Goal: Task Accomplishment & Management: Use online tool/utility

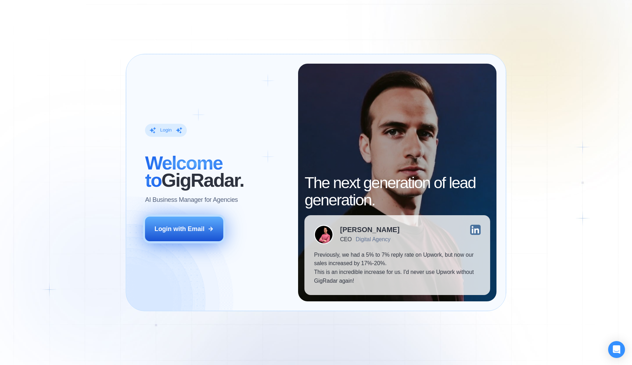
click at [199, 222] on button "Login with Email" at bounding box center [184, 228] width 78 height 25
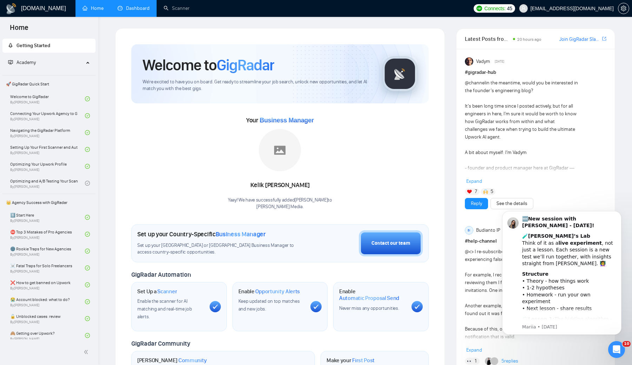
click at [143, 9] on link "Dashboard" at bounding box center [134, 8] width 32 height 6
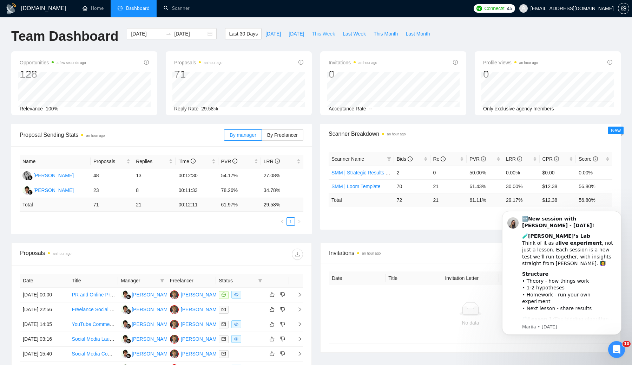
click at [330, 34] on span "This Week" at bounding box center [323, 34] width 23 height 8
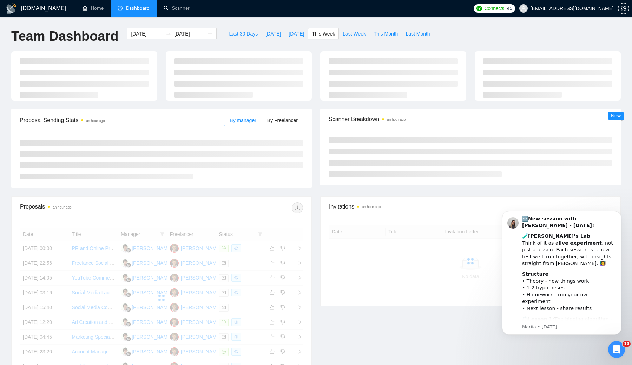
type input "2025-10-13"
type input "2025-10-19"
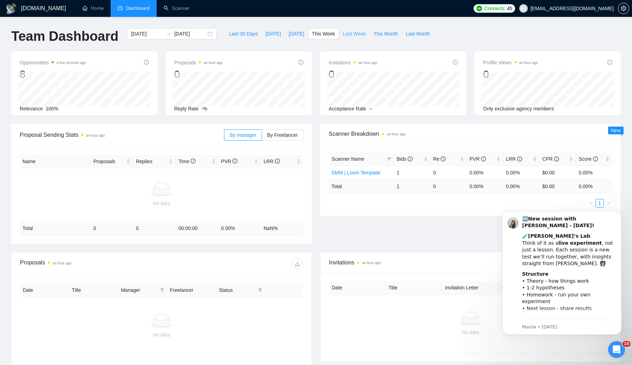
click at [352, 34] on span "Last Week" at bounding box center [354, 34] width 23 height 8
type input "2025-10-06"
type input "2025-10-12"
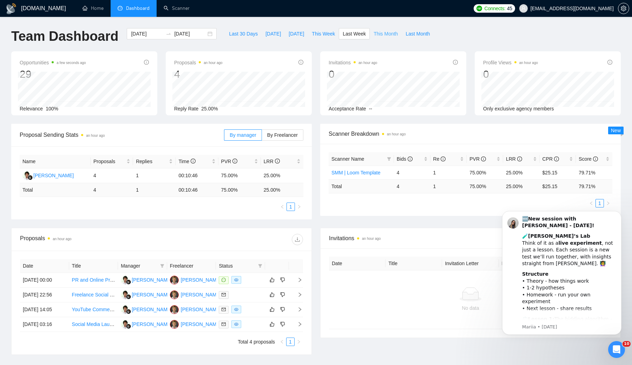
click at [385, 32] on span "This Month" at bounding box center [386, 34] width 24 height 8
type input "2025-10-01"
type input "2025-10-31"
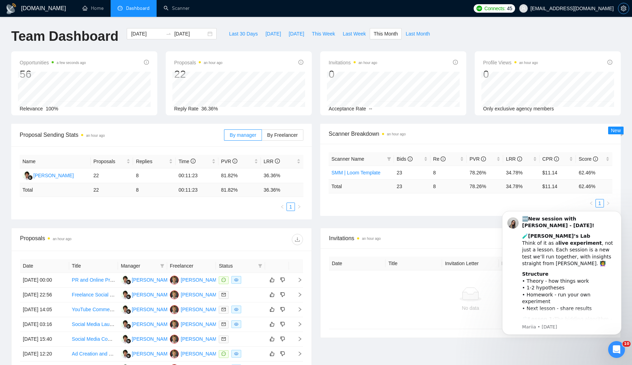
click at [623, 8] on icon "setting" at bounding box center [624, 9] width 6 height 6
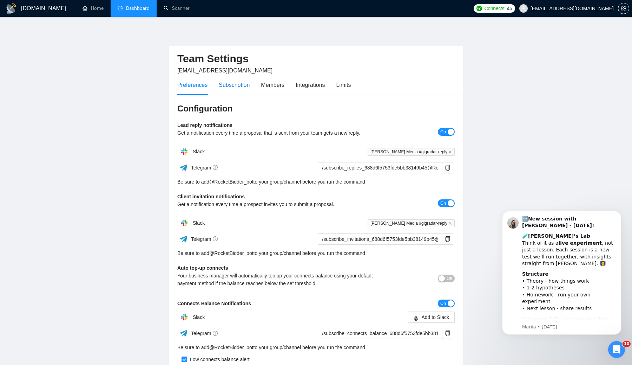
click at [247, 89] on div "Subscription" at bounding box center [234, 84] width 31 height 9
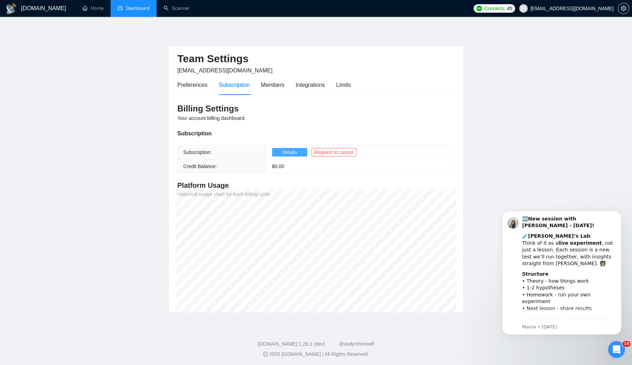
click at [283, 152] on span "Details" at bounding box center [289, 152] width 15 height 8
click at [98, 10] on link "Home" at bounding box center [93, 8] width 21 height 6
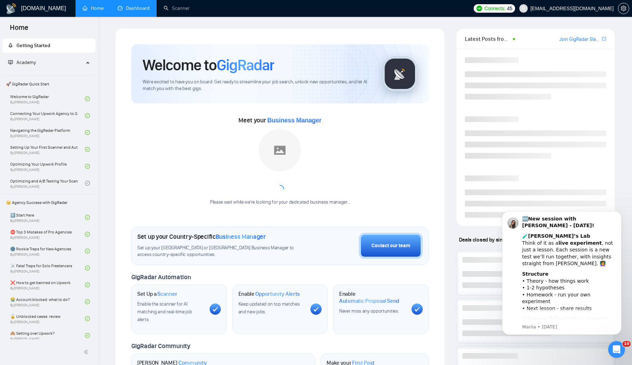
click at [139, 10] on link "Dashboard" at bounding box center [134, 8] width 32 height 6
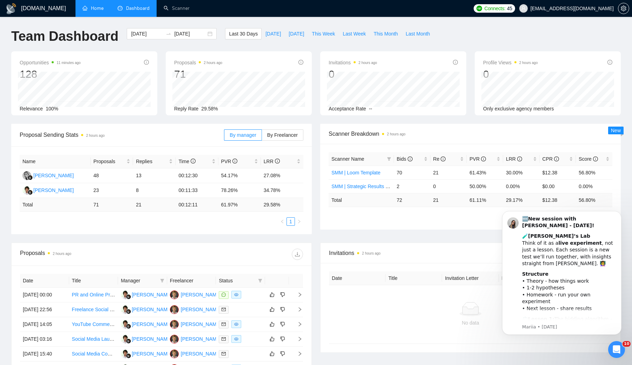
click at [92, 8] on link "Home" at bounding box center [93, 8] width 21 height 6
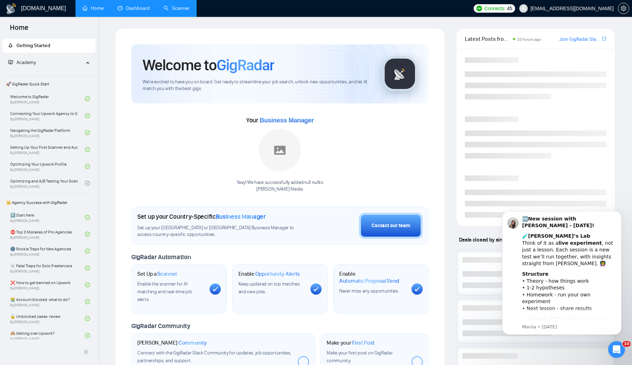
click at [175, 11] on link "Scanner" at bounding box center [177, 8] width 26 height 6
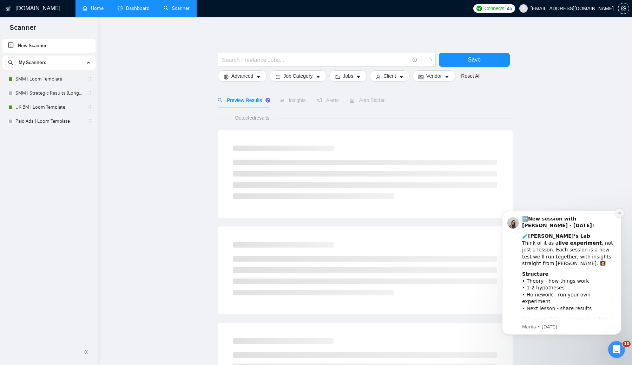
click at [619, 211] on icon "Dismiss notification" at bounding box center [620, 213] width 4 height 4
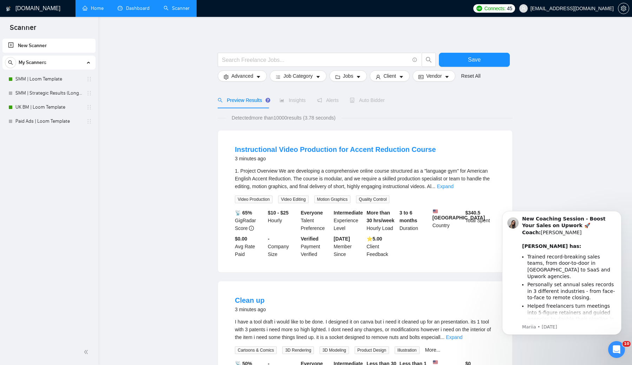
click at [35, 43] on link "New Scanner" at bounding box center [49, 46] width 82 height 14
click at [45, 119] on link "Paid Ads | Loom Template" at bounding box center [48, 121] width 67 height 14
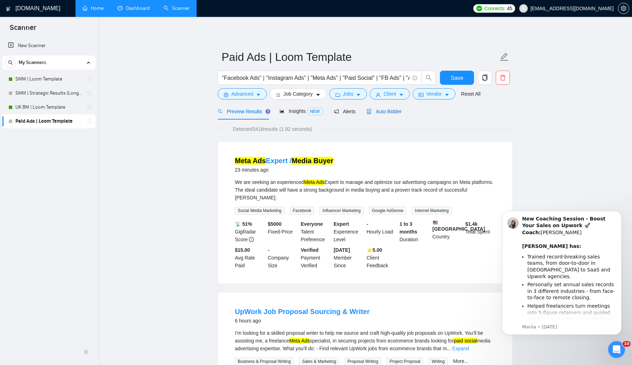
click at [378, 112] on span "Auto Bidder" at bounding box center [384, 112] width 35 height 6
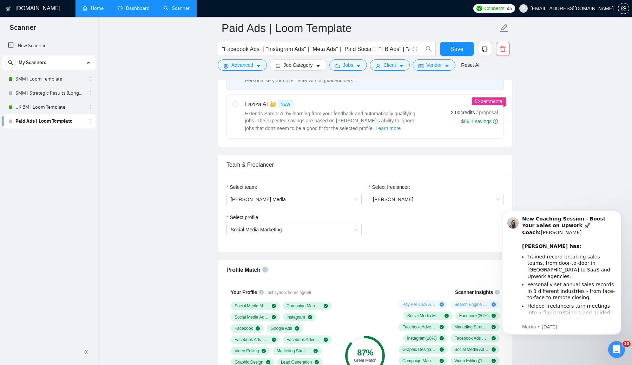
scroll to position [269, 0]
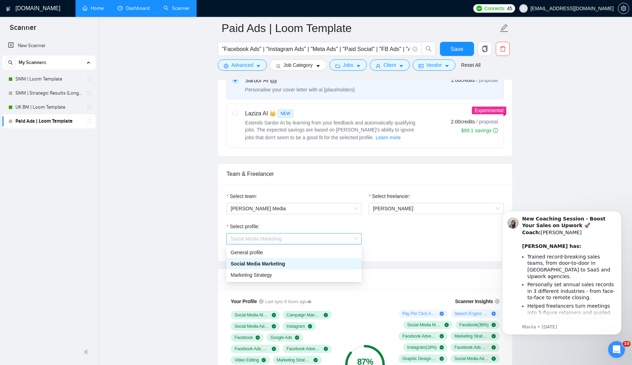
click at [320, 235] on span "Social Media Marketing" at bounding box center [294, 238] width 127 height 11
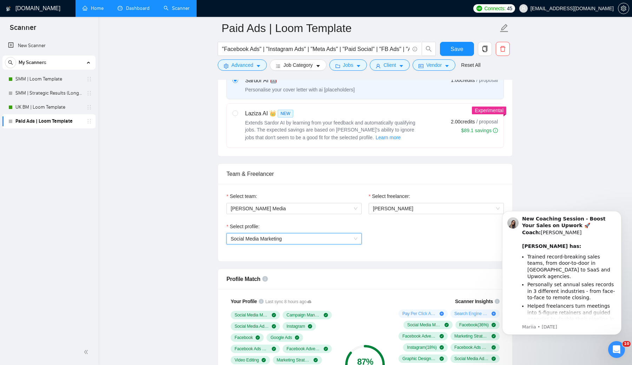
click at [456, 247] on div "Select profile: 1017484851352698999 Social Media Marketing" at bounding box center [365, 237] width 284 height 30
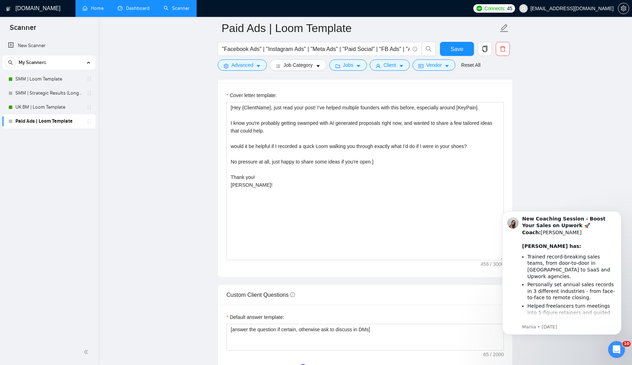
scroll to position [793, 0]
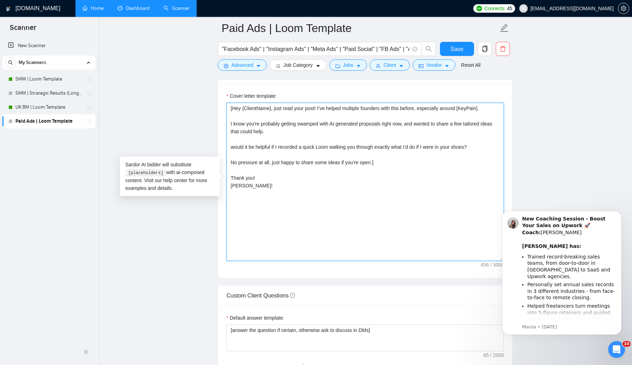
drag, startPoint x: 248, startPoint y: 188, endPoint x: 216, endPoint y: 97, distance: 95.6
click at [216, 97] on main "Paid Ads | Loom Template "Facebook Ads" | "Instagram Ads" | "Meta Ads" | "Paid …" at bounding box center [365, 237] width 511 height 2004
paste textarea "Hey {First name}, Based on my X+ years of experience {in/with} {industry} havin…"
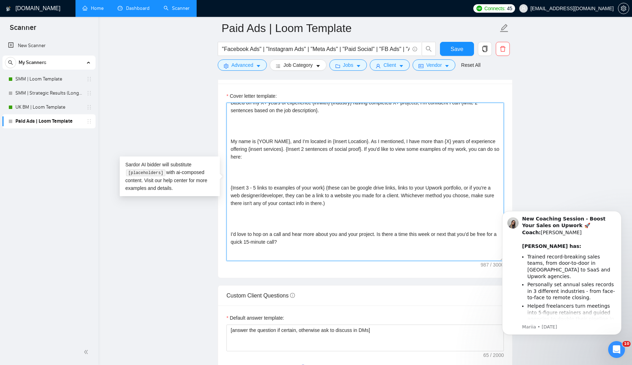
scroll to position [0, 0]
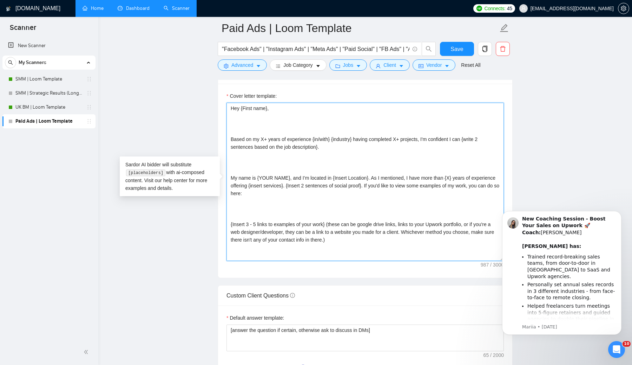
click at [230, 136] on textarea "Hey {First name}, Based on my X+ years of experience {in/with} {industry} havin…" at bounding box center [365, 182] width 277 height 158
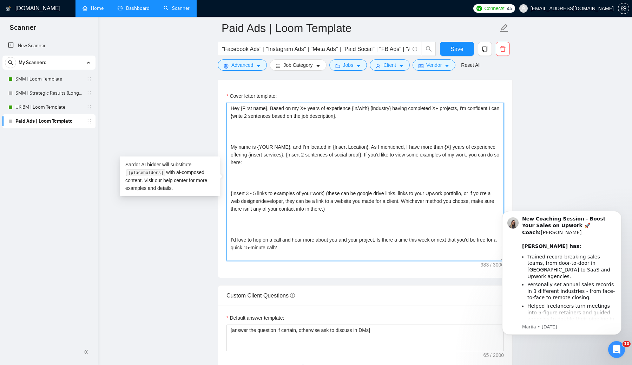
click at [231, 147] on textarea "Hey {First name}, Based on my X+ years of experience {in/with} {industry} havin…" at bounding box center [365, 182] width 277 height 158
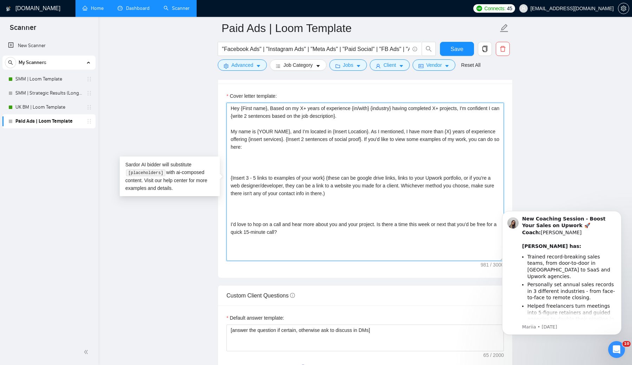
drag, startPoint x: 290, startPoint y: 132, endPoint x: 258, endPoint y: 131, distance: 31.6
click at [258, 131] on textarea "Hey {First name}, Based on my X+ years of experience {in/with} {industry} havin…" at bounding box center [365, 182] width 277 height 158
drag, startPoint x: 229, startPoint y: 105, endPoint x: 326, endPoint y: 234, distance: 162.1
click at [326, 234] on textarea "Hey {First name}, Based on my X+ years of experience {in/with} {industry} havin…" at bounding box center [365, 182] width 277 height 158
type textarea "Hey {First name}, Based on my X+ years of experience {in/with} {industry} havin…"
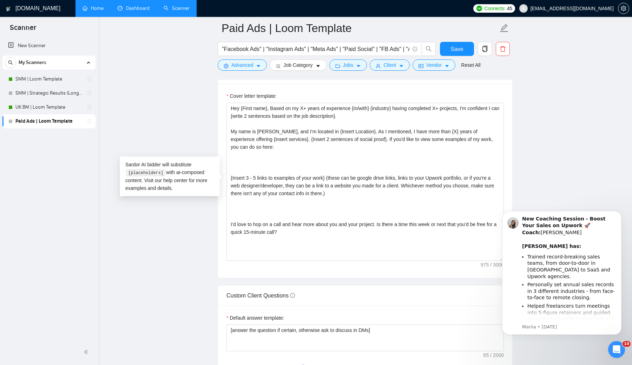
click at [603, 169] on main "Paid Ads | Loom Template "Facebook Ads" | "Instagram Ads" | "Meta Ads" | "Paid …" at bounding box center [365, 237] width 511 height 2004
click at [618, 347] on icon "Open Intercom Messenger" at bounding box center [616, 348] width 12 height 12
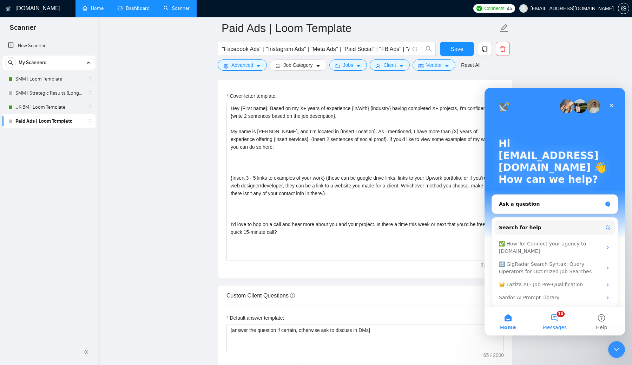
click at [558, 313] on button "10 Messages" at bounding box center [554, 321] width 47 height 28
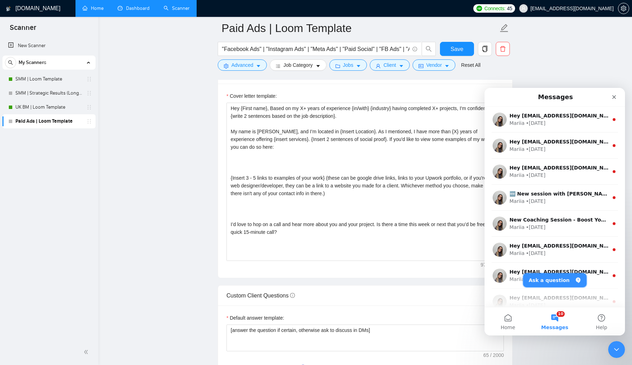
click at [550, 285] on button "Ask a question" at bounding box center [555, 280] width 64 height 14
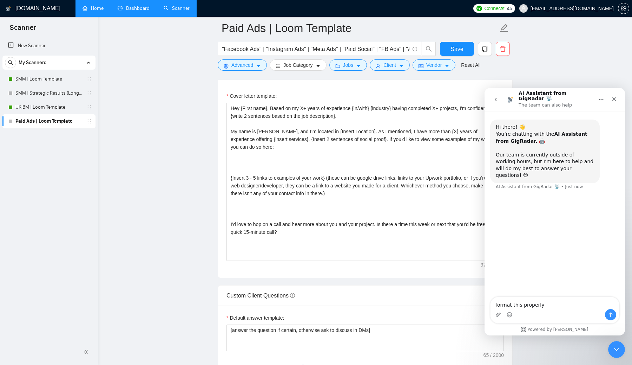
type textarea "format this properly Hey {First name}, Based on my X+ years of experience {in/w…"
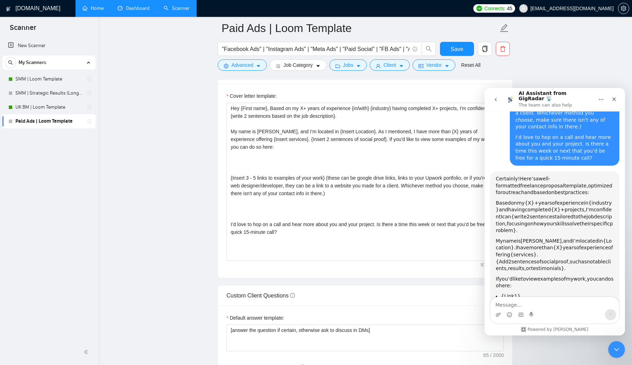
scroll to position [225, 0]
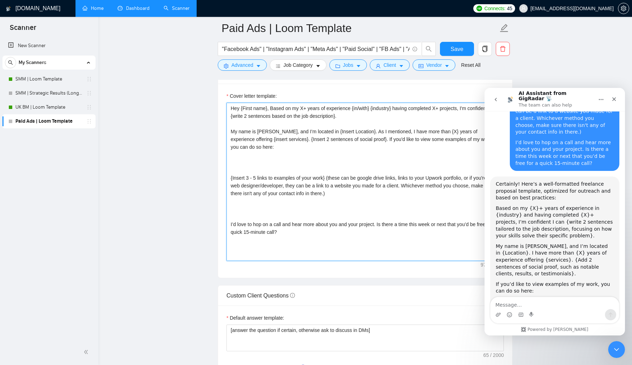
click at [371, 168] on textarea "Hey {First name}, Based on my X+ years of experience {in/with} {industry} havin…" at bounding box center [365, 182] width 277 height 158
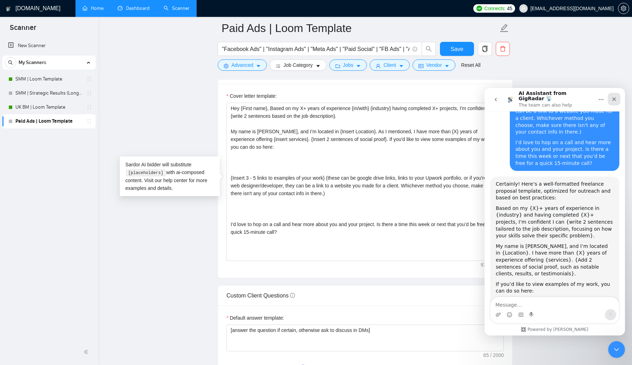
click at [611, 95] on div "Close" at bounding box center [614, 99] width 13 height 13
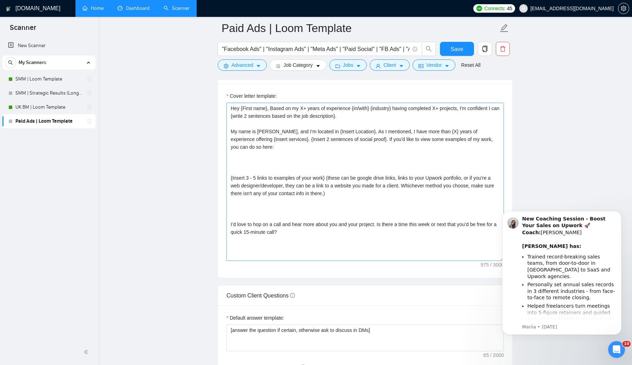
scroll to position [0, 0]
click at [230, 177] on textarea "Hey {First name}, Based on my X+ years of experience {in/with} {industry} havin…" at bounding box center [365, 182] width 277 height 158
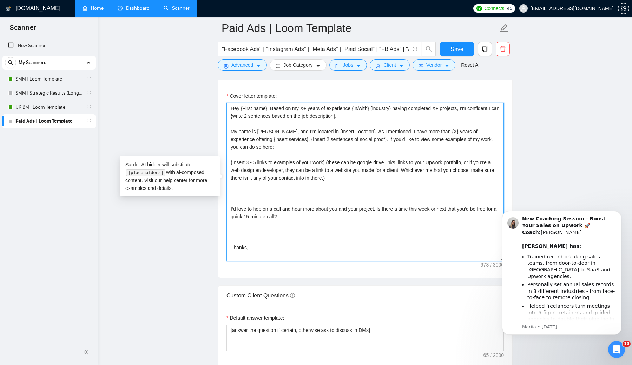
drag, startPoint x: 313, startPoint y: 132, endPoint x: 351, endPoint y: 132, distance: 37.9
click at [351, 132] on textarea "Hey {First name}, Based on my X+ years of experience {in/with} {industry} havin…" at bounding box center [365, 182] width 277 height 158
drag, startPoint x: 414, startPoint y: 132, endPoint x: 407, endPoint y: 131, distance: 6.7
click at [407, 131] on textarea "Hey {First name}, Based on my X+ years of experience {in/with} {industry} havin…" at bounding box center [365, 182] width 277 height 158
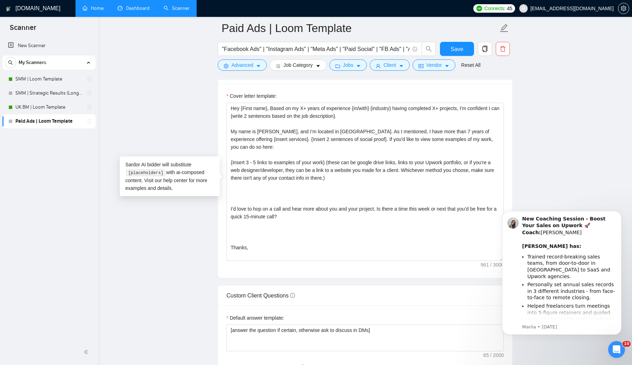
click at [584, 196] on main "Paid Ads | Loom Template "Facebook Ads" | "Instagram Ads" | "Meta Ads" | "Paid …" at bounding box center [365, 237] width 511 height 2004
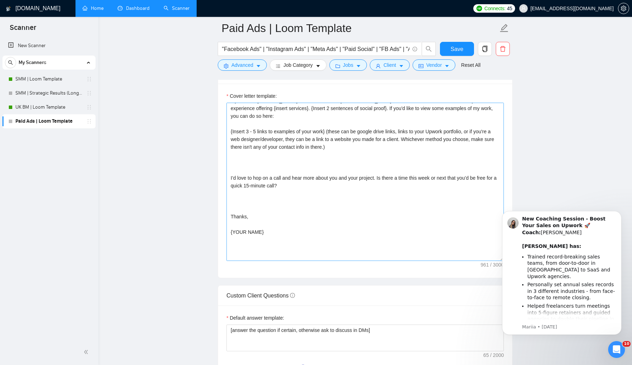
scroll to position [31, 0]
drag, startPoint x: 268, startPoint y: 225, endPoint x: 230, endPoint y: 223, distance: 38.0
click at [230, 223] on textarea "Hey {First name}, Based on my X+ years of experience {in/with} {industry} havin…" at bounding box center [365, 182] width 277 height 158
click at [235, 242] on textarea "Hey {First name}, Based on my X+ years of experience {in/with} {industry} havin…" at bounding box center [365, 182] width 277 height 158
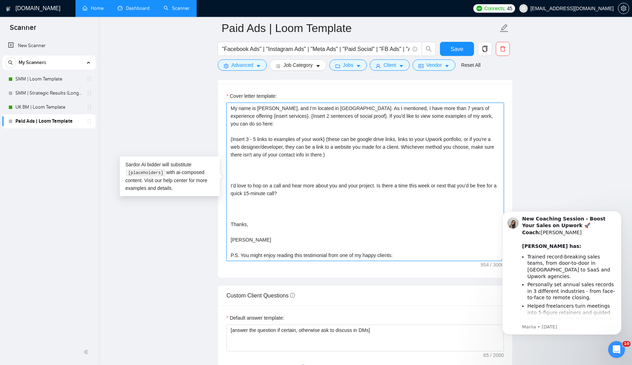
scroll to position [15, 0]
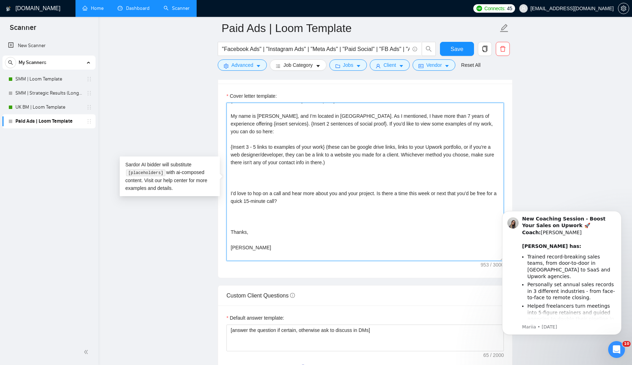
click at [236, 210] on textarea "Hey {First name}, Based on my X+ years of experience {in/with} {industry} havin…" at bounding box center [365, 182] width 277 height 158
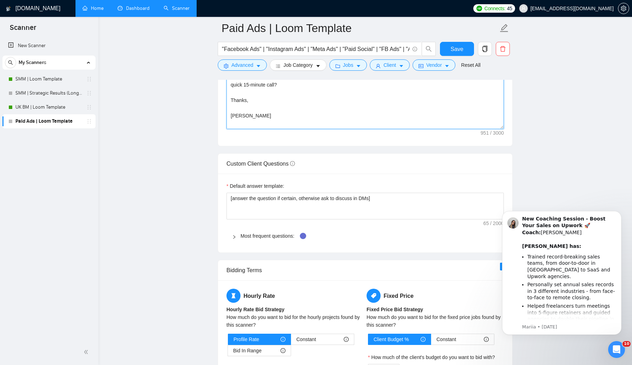
scroll to position [933, 0]
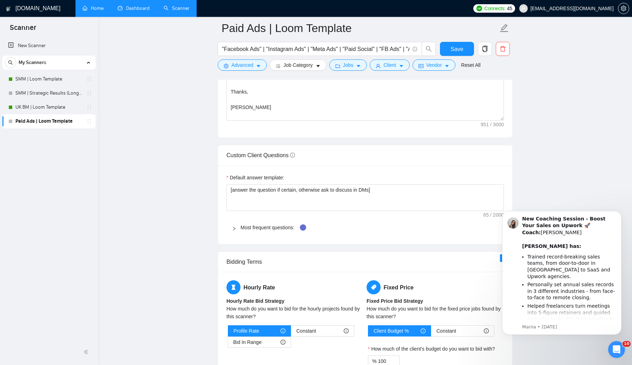
click at [564, 137] on main "Paid Ads | Loom Template "Facebook Ads" | "Instagram Ads" | "Meta Ads" | "Paid …" at bounding box center [365, 97] width 511 height 2004
click at [616, 210] on button "Dismiss notification" at bounding box center [619, 212] width 9 height 9
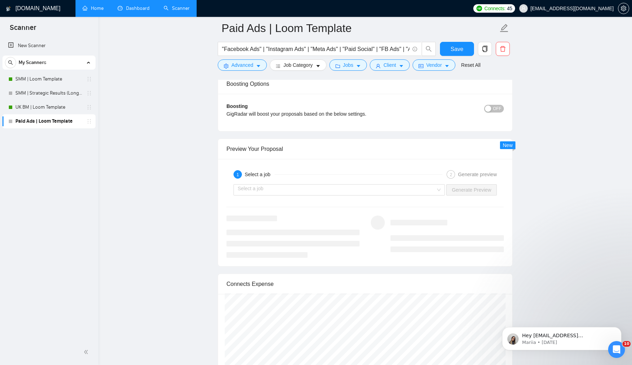
scroll to position [1275, 0]
click at [328, 189] on input "search" at bounding box center [337, 189] width 198 height 11
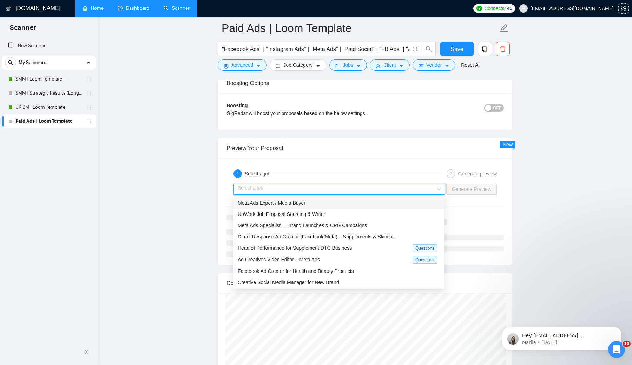
click at [303, 204] on span "Meta Ads Expert / Media Buyer" at bounding box center [272, 203] width 68 height 6
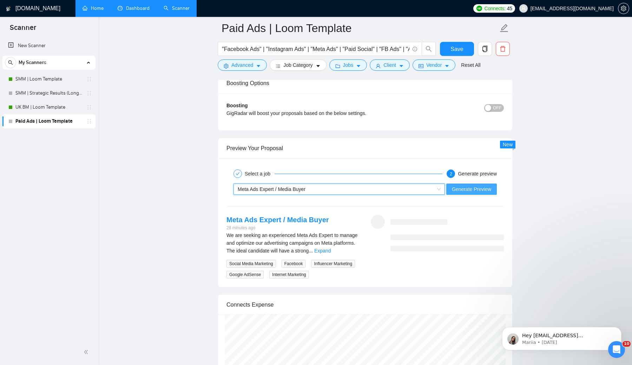
click at [470, 188] on span "Generate Preview" at bounding box center [471, 189] width 39 height 8
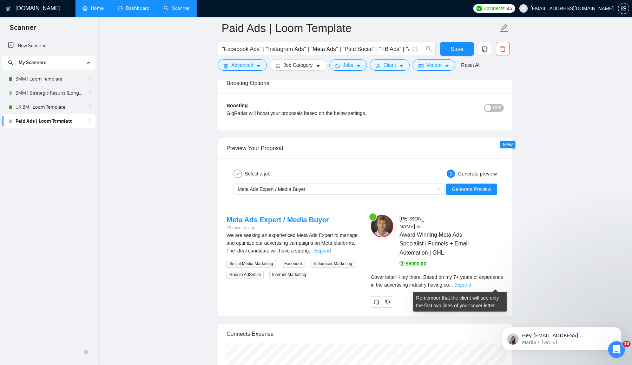
click at [471, 282] on link "Expand" at bounding box center [462, 285] width 17 height 6
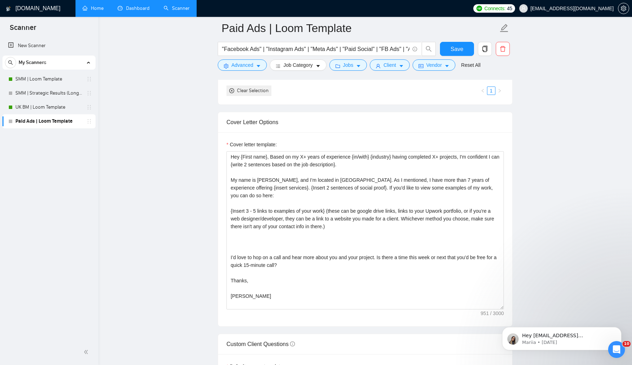
scroll to position [738, 0]
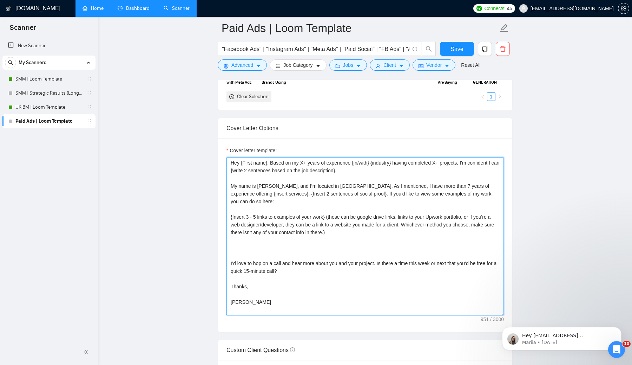
click at [229, 253] on textarea "Hey {First name}, Based on my X+ years of experience {in/with} {industry} havin…" at bounding box center [365, 236] width 277 height 158
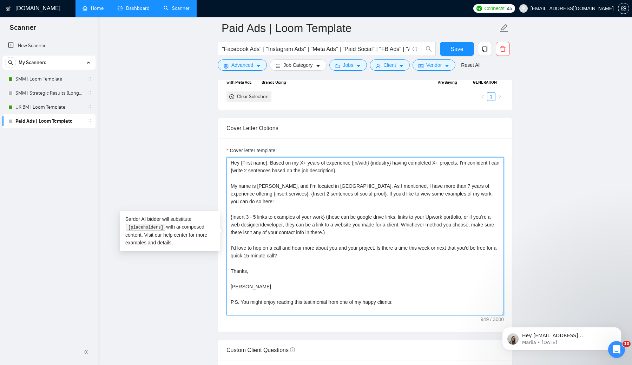
drag, startPoint x: 420, startPoint y: 299, endPoint x: 223, endPoint y: 154, distance: 244.5
click at [223, 154] on div "Cover letter template: Hey {First name}, Based on my X+ years of experience {in…" at bounding box center [365, 235] width 294 height 194
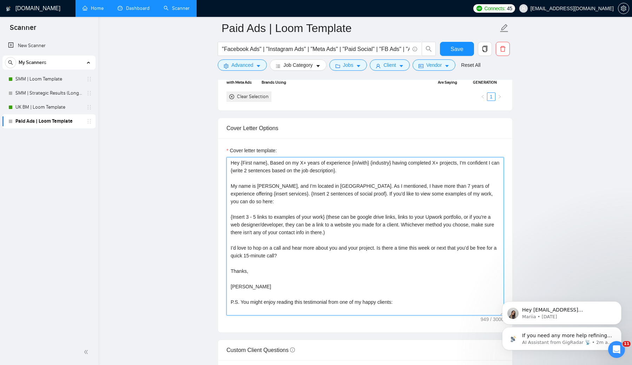
scroll to position [386, 0]
paste textarea "Lorem ip do {S+ ametc} ad elitseddoe te {incididu}, utlabo etdoloremagn aliquae…"
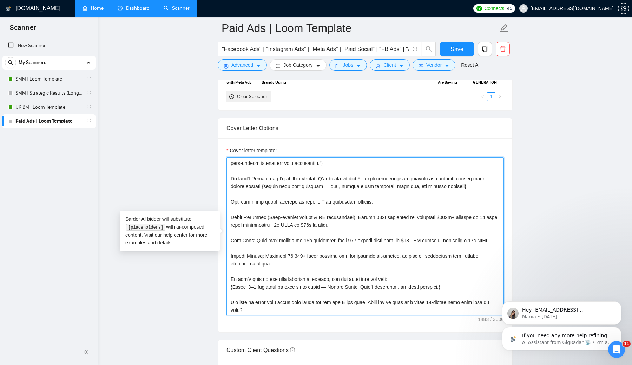
scroll to position [0, 0]
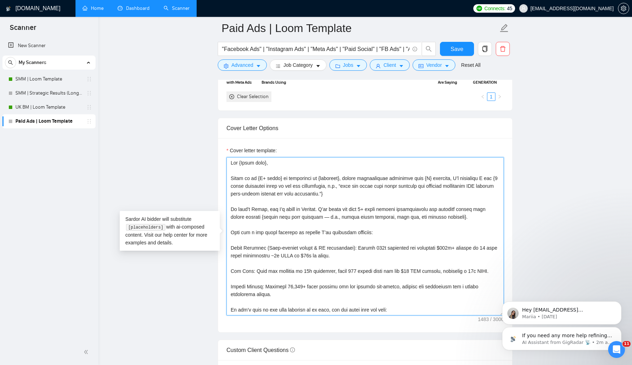
click at [339, 217] on textarea "Cover letter template:" at bounding box center [365, 236] width 277 height 158
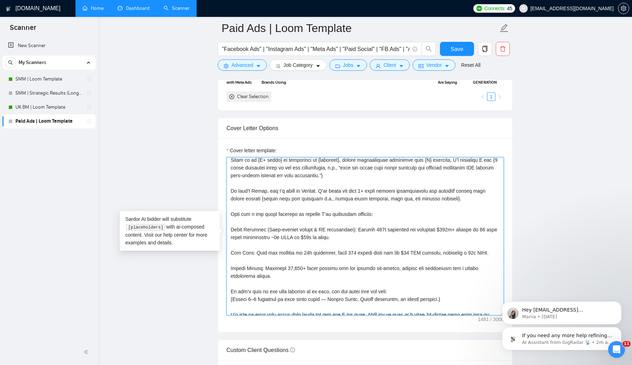
scroll to position [20, 0]
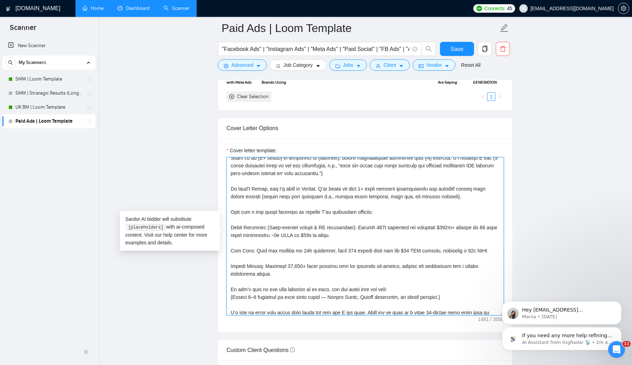
click at [275, 226] on textarea "Cover letter template:" at bounding box center [365, 236] width 277 height 158
click at [275, 235] on textarea "Cover letter template:" at bounding box center [365, 236] width 277 height 158
drag, startPoint x: 343, startPoint y: 234, endPoint x: 297, endPoint y: 234, distance: 46.4
click at [297, 234] on textarea "Cover letter template:" at bounding box center [365, 236] width 277 height 158
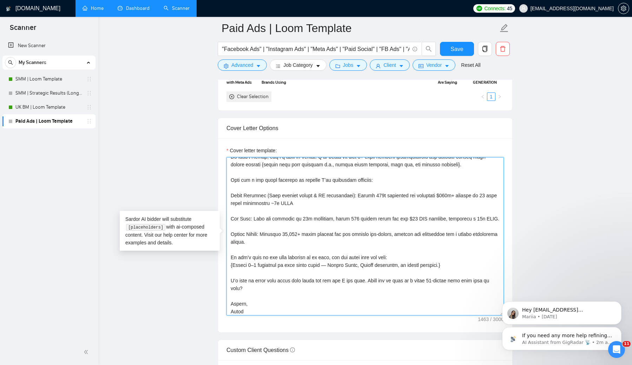
scroll to position [54, 0]
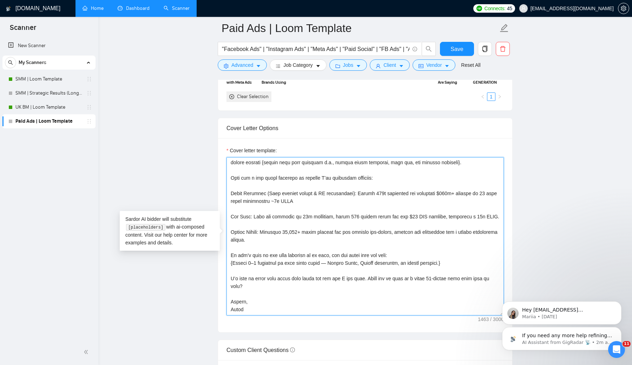
click at [383, 238] on textarea "Cover letter template:" at bounding box center [365, 236] width 277 height 158
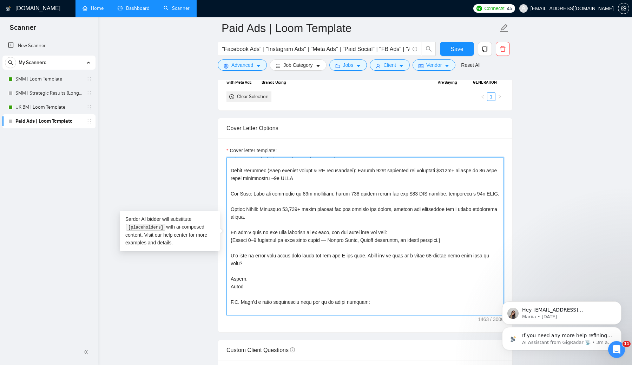
scroll to position [78, 0]
drag, startPoint x: 231, startPoint y: 247, endPoint x: 458, endPoint y: 250, distance: 227.3
click at [458, 250] on textarea "Cover letter template:" at bounding box center [365, 236] width 277 height 158
drag, startPoint x: 405, startPoint y: 239, endPoint x: 337, endPoint y: 237, distance: 68.2
click at [337, 237] on textarea "Cover letter template:" at bounding box center [365, 236] width 277 height 158
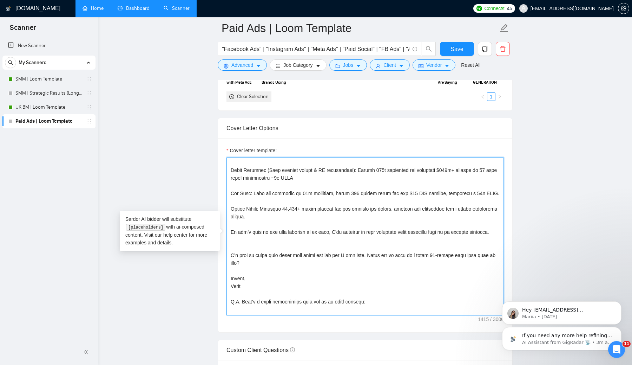
click at [232, 261] on textarea "Cover letter template:" at bounding box center [365, 236] width 277 height 158
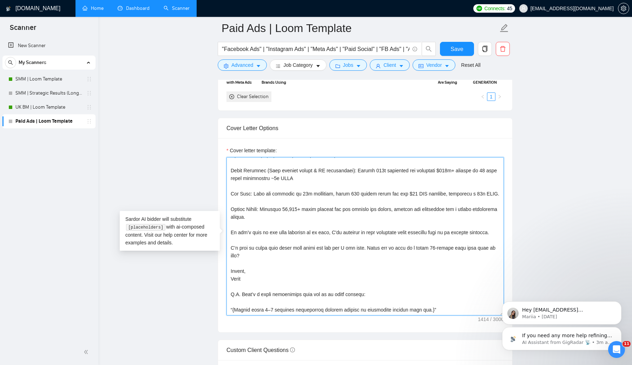
scroll to position [93, 0]
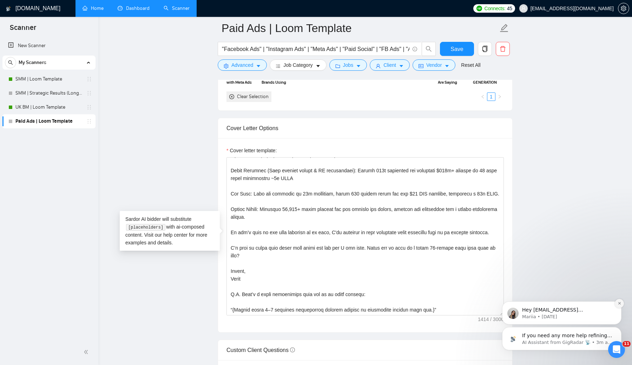
click at [620, 301] on icon "Dismiss notification" at bounding box center [620, 303] width 4 height 4
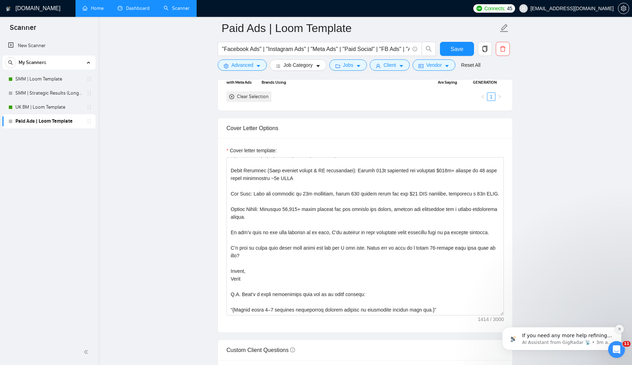
click at [619, 330] on icon "Dismiss notification" at bounding box center [620, 329] width 4 height 4
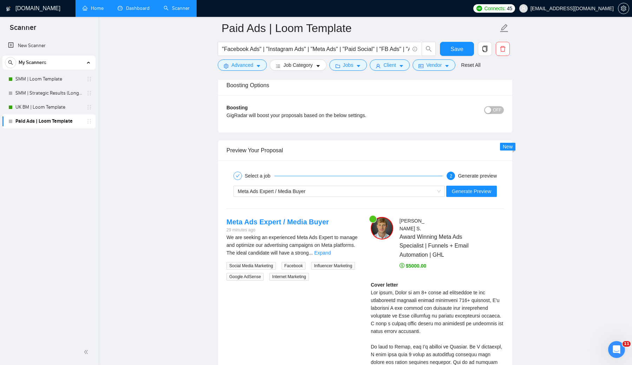
scroll to position [1271, 0]
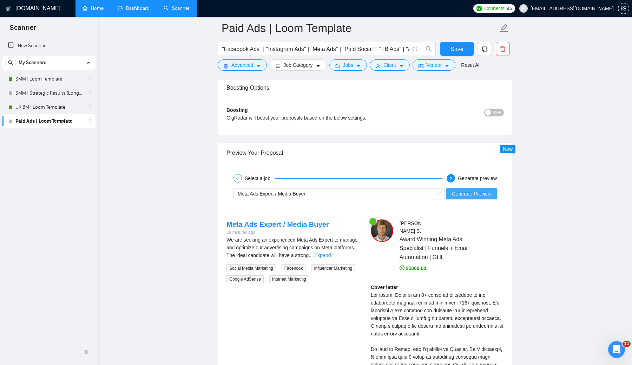
click at [470, 194] on span "Generate Preview" at bounding box center [471, 194] width 39 height 8
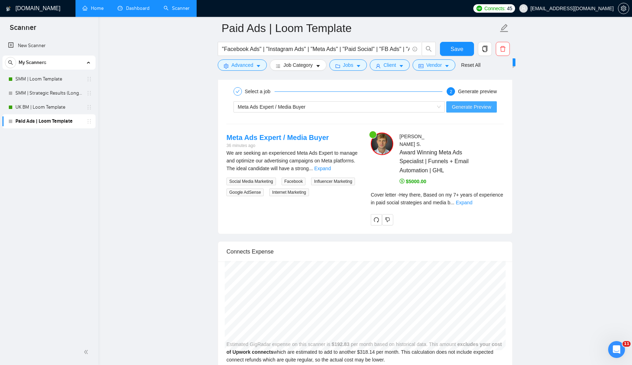
scroll to position [1329, 0]
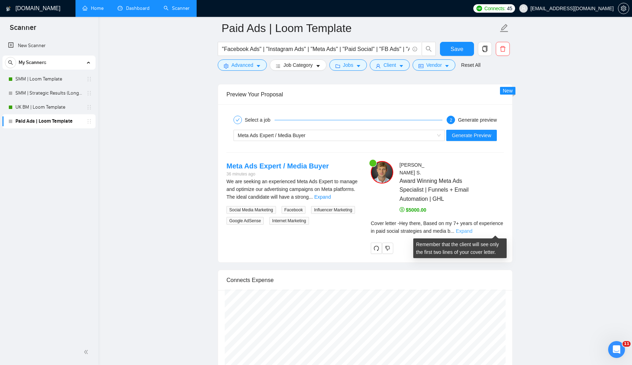
click at [472, 230] on link "Expand" at bounding box center [464, 231] width 17 height 6
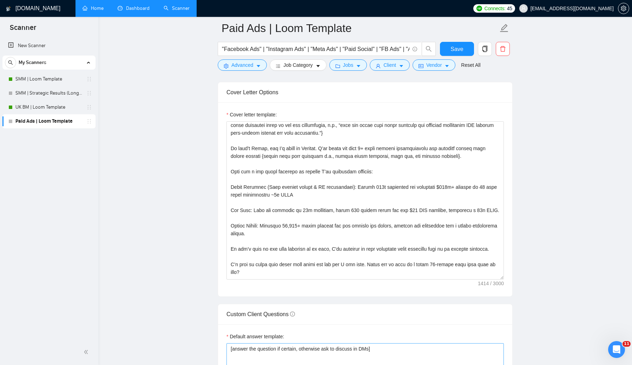
scroll to position [0, 0]
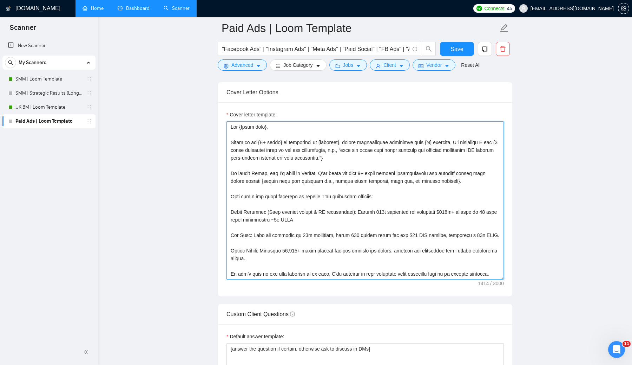
click at [232, 141] on textarea "Cover letter template:" at bounding box center [365, 200] width 277 height 158
click at [279, 129] on textarea "Cover letter template:" at bounding box center [365, 200] width 277 height 158
paste textarea "Hoping I can stand out among the flood of AI-generated proposals you’ve probabl…"
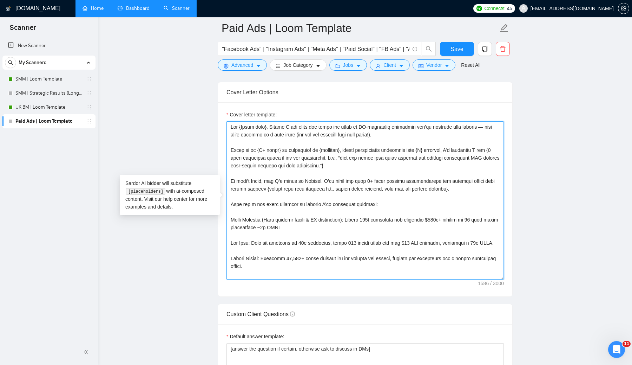
click at [375, 126] on textarea "Cover letter template:" at bounding box center [365, 200] width 277 height 158
click at [493, 127] on textarea "Cover letter template:" at bounding box center [365, 200] width 277 height 158
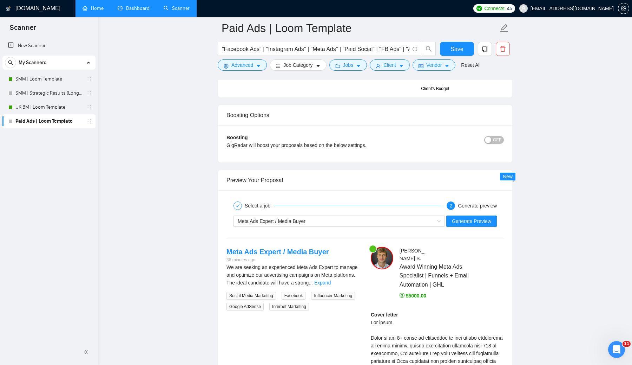
scroll to position [1244, 0]
type textarea "Lor {Ipsum dolo}, Sitame C adi elits doe tempo inc utlab et DO magnaaliq enimad…"
click at [471, 219] on span "Generate Preview" at bounding box center [471, 220] width 39 height 8
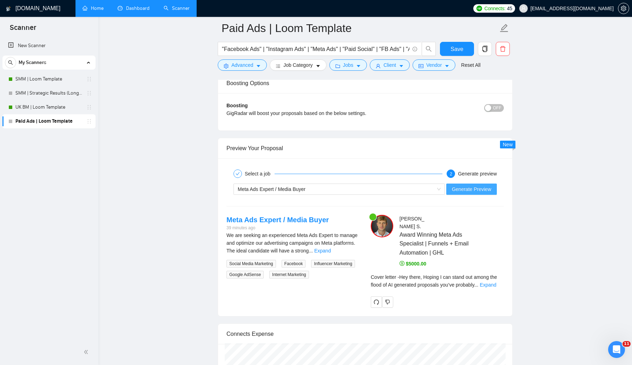
scroll to position [1270, 0]
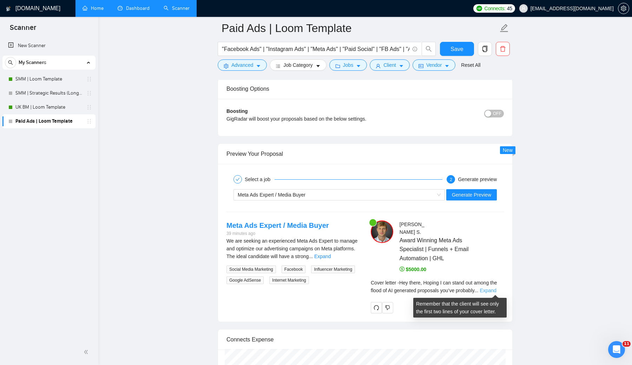
click at [492, 288] on link "Expand" at bounding box center [488, 290] width 17 height 6
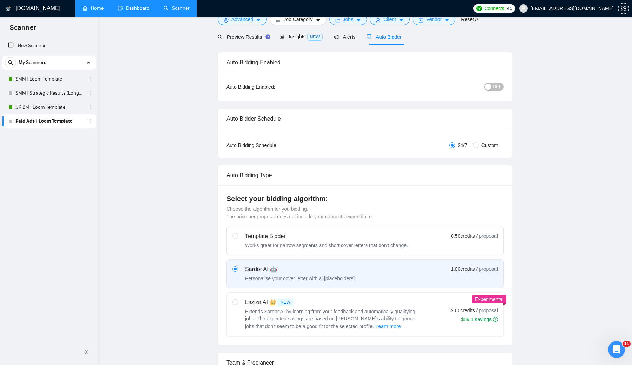
scroll to position [0, 0]
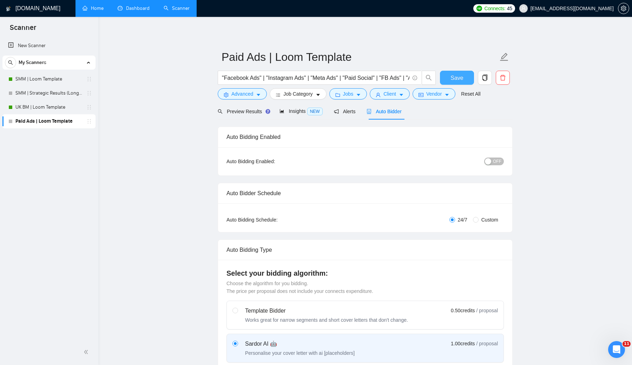
click at [461, 76] on span "Save" at bounding box center [457, 77] width 13 height 9
click at [433, 95] on span "Vendor" at bounding box center [433, 94] width 15 height 8
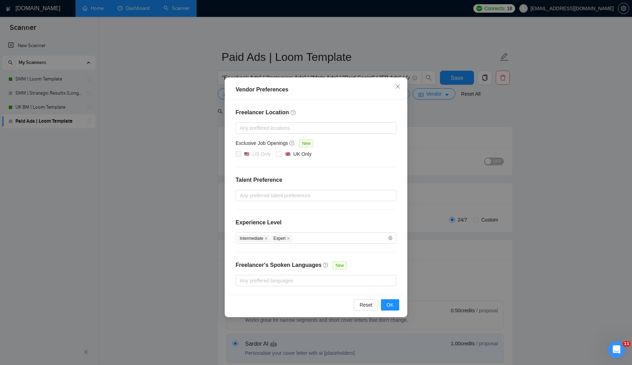
click at [450, 121] on div "Vendor Preferences Freelancer Location Any preffered locations Exclusive Job Op…" at bounding box center [316, 182] width 632 height 365
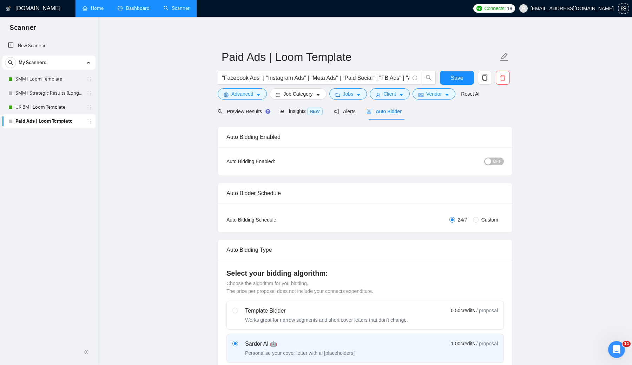
click at [51, 119] on link "Paid Ads | Loom Template" at bounding box center [48, 121] width 67 height 14
click at [493, 162] on button "OFF" at bounding box center [494, 161] width 20 height 8
click at [90, 9] on link "Home" at bounding box center [93, 8] width 21 height 6
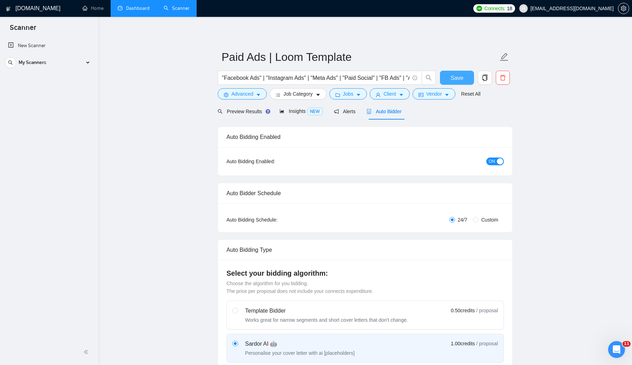
click at [460, 78] on span "Save" at bounding box center [457, 77] width 13 height 9
click at [74, 60] on div "My Scanners" at bounding box center [49, 62] width 88 height 14
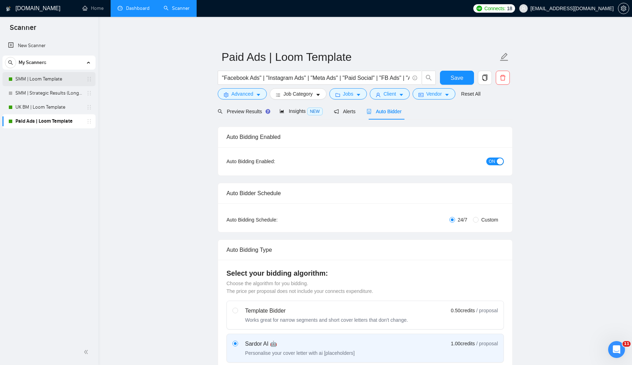
click at [48, 80] on link "SMM | Loom Template" at bounding box center [48, 79] width 67 height 14
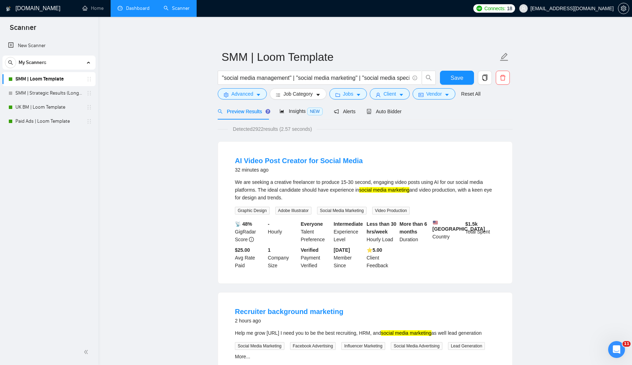
scroll to position [386, 0]
click at [79, 79] on link "SMM | Loom Template" at bounding box center [48, 79] width 67 height 14
click at [486, 77] on icon "copy" at bounding box center [485, 77] width 5 height 6
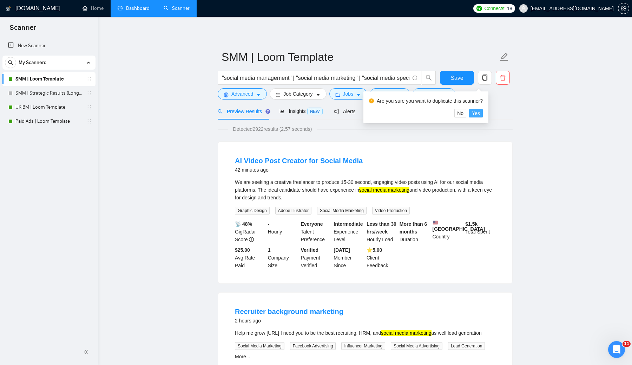
click at [480, 114] on span "Yes" at bounding box center [476, 113] width 8 height 8
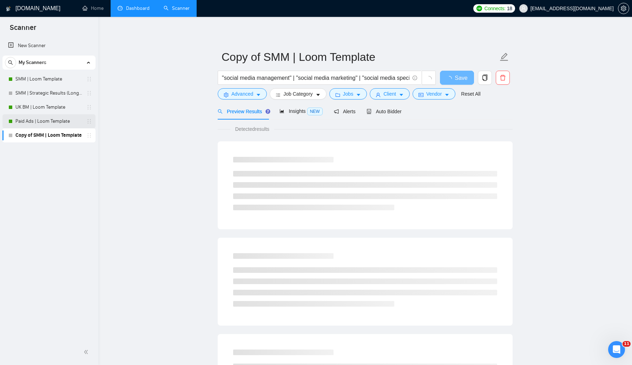
click at [47, 120] on link "Paid Ads | Loom Template" at bounding box center [48, 121] width 67 height 14
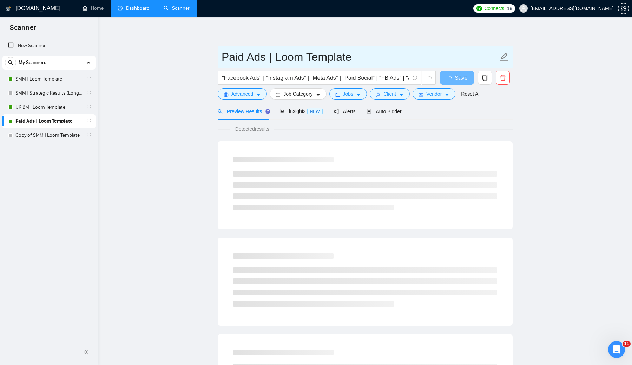
drag, startPoint x: 349, startPoint y: 57, endPoint x: 274, endPoint y: 54, distance: 75.9
click at [274, 54] on input "Paid Ads | Loom Template" at bounding box center [360, 57] width 277 height 18
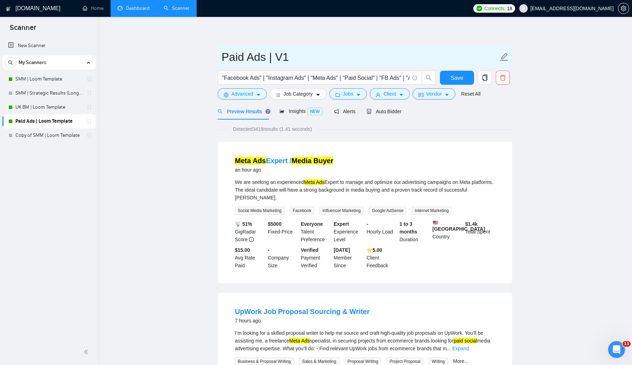
type input "Paid Ads | V1"
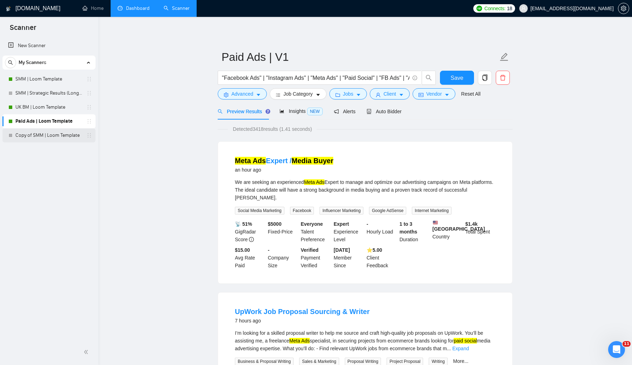
click at [54, 133] on link "Copy of SMM | Loom Template" at bounding box center [48, 135] width 67 height 14
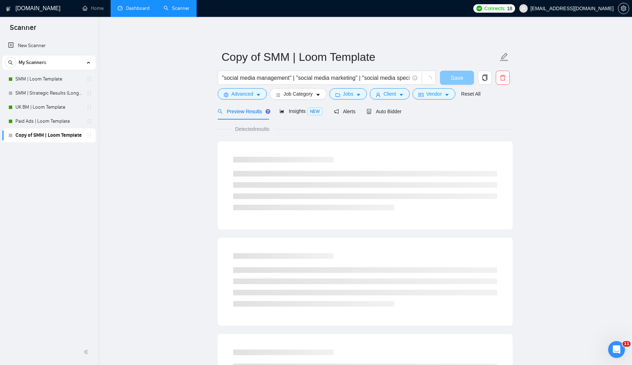
click at [461, 78] on span "Save" at bounding box center [457, 77] width 13 height 9
click at [57, 116] on link "Paid Ads | Loom Template" at bounding box center [48, 121] width 67 height 14
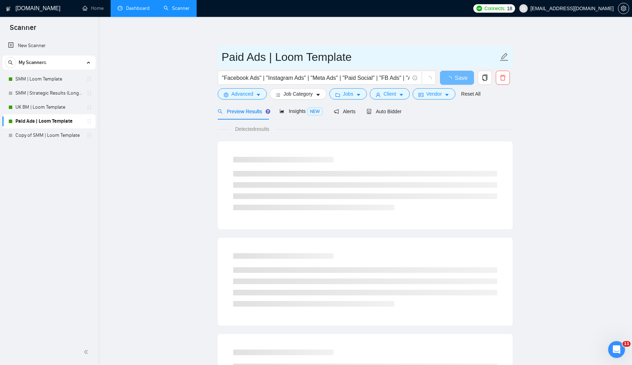
drag, startPoint x: 351, startPoint y: 57, endPoint x: 273, endPoint y: 53, distance: 78.0
click at [273, 53] on input "Paid Ads | Loom Template" at bounding box center [360, 57] width 277 height 18
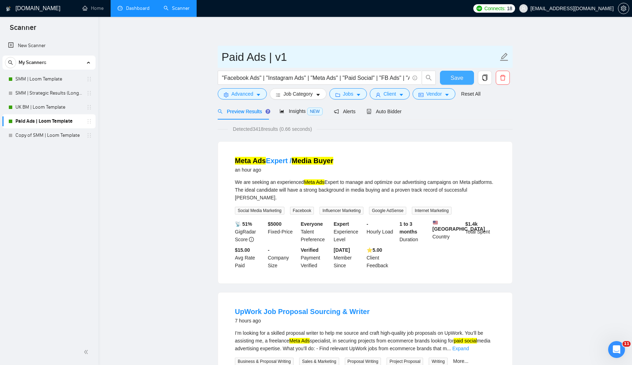
type input "Paid Ads | v1"
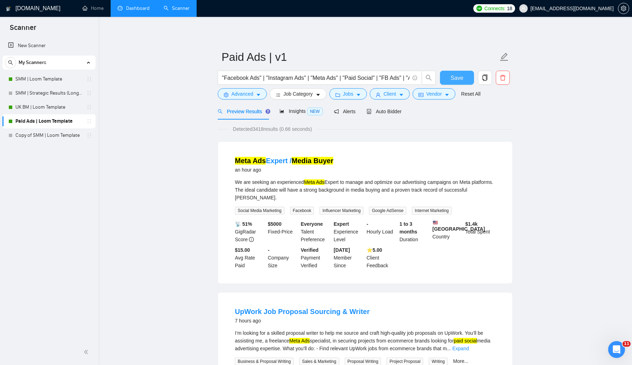
click at [450, 77] on button "Save" at bounding box center [457, 78] width 34 height 14
click at [51, 133] on link "Copy of SMM | Loom Template" at bounding box center [48, 135] width 67 height 14
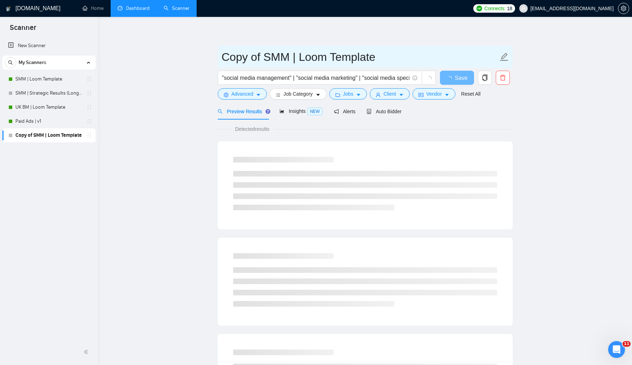
drag, startPoint x: 377, startPoint y: 57, endPoint x: 216, endPoint y: 63, distance: 160.6
click at [216, 63] on main "Copy of SMM | Loom Template "social media management" | "social media marketing…" at bounding box center [365, 321] width 511 height 586
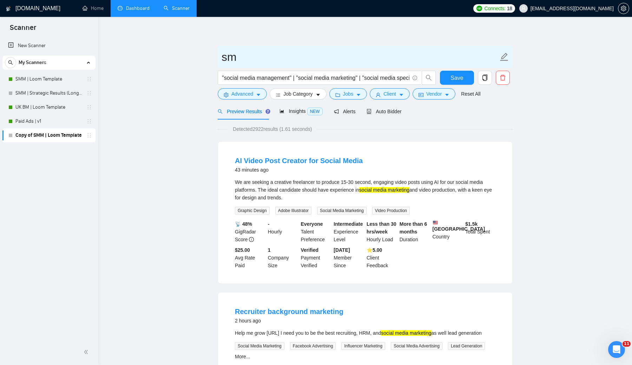
type input "s"
type input "SMM ADV"
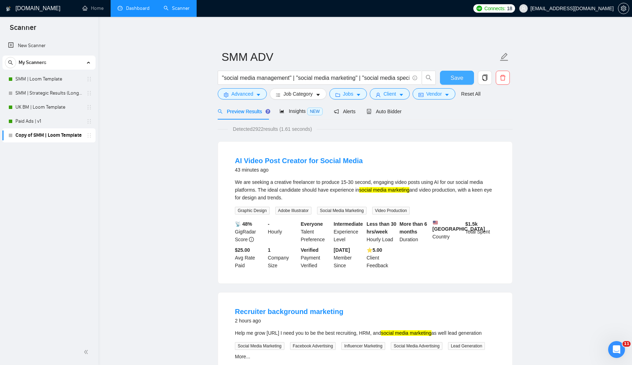
click at [451, 79] on span "Save" at bounding box center [457, 77] width 13 height 9
click at [26, 119] on link "Paid Ads | v1" at bounding box center [48, 121] width 67 height 14
click at [33, 118] on link "Paid Ads | v1" at bounding box center [48, 121] width 67 height 14
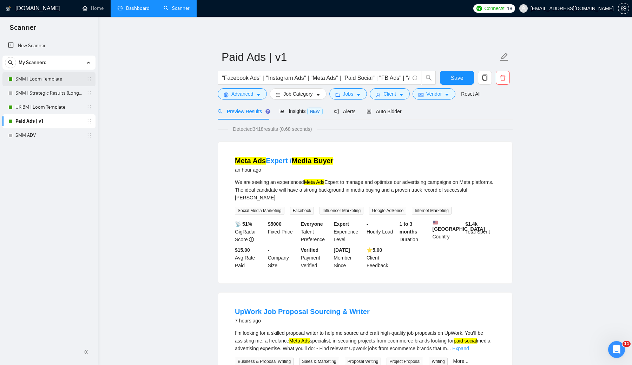
click at [43, 77] on link "SMM | Loom Template" at bounding box center [48, 79] width 67 height 14
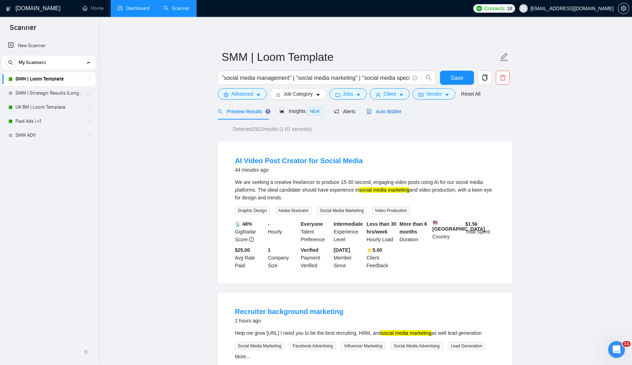
click at [384, 111] on span "Auto Bidder" at bounding box center [384, 112] width 35 height 6
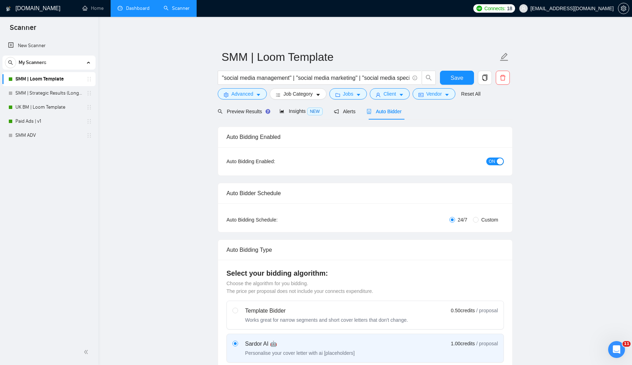
radio input "false"
radio input "true"
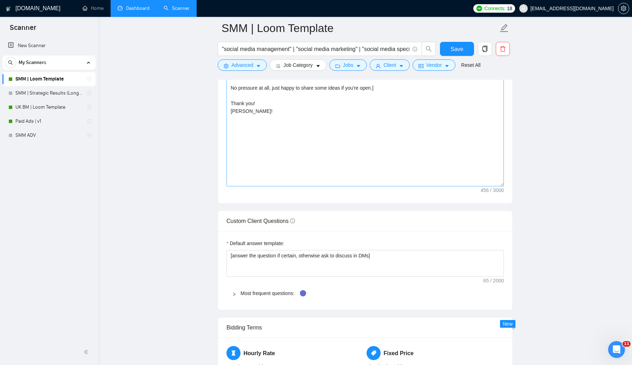
scroll to position [947, 0]
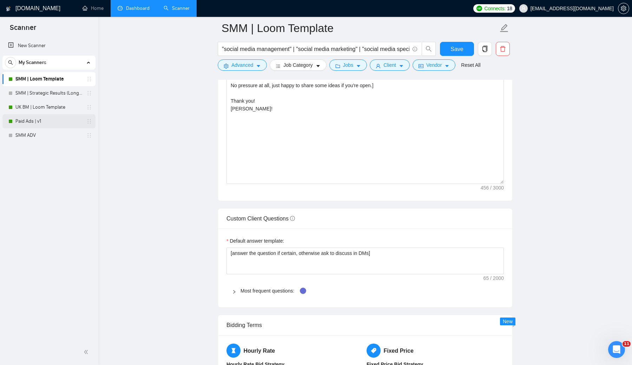
click at [38, 119] on link "Paid Ads | v1" at bounding box center [48, 121] width 67 height 14
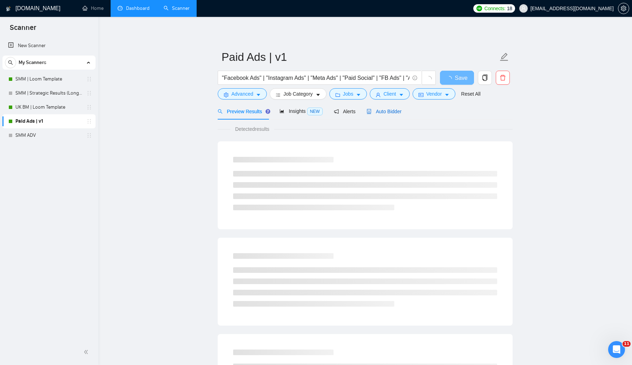
click at [382, 112] on span "Auto Bidder" at bounding box center [384, 112] width 35 height 6
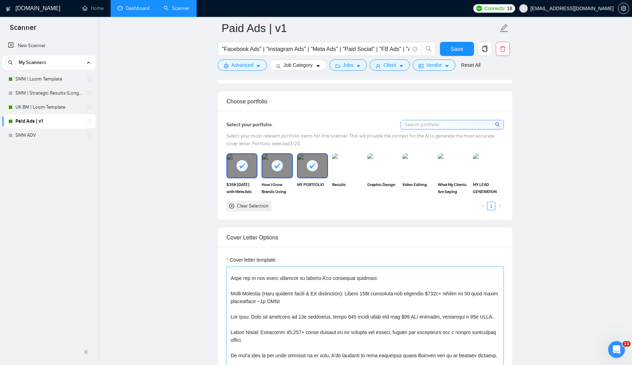
scroll to position [100, 0]
